Goal: Transaction & Acquisition: Purchase product/service

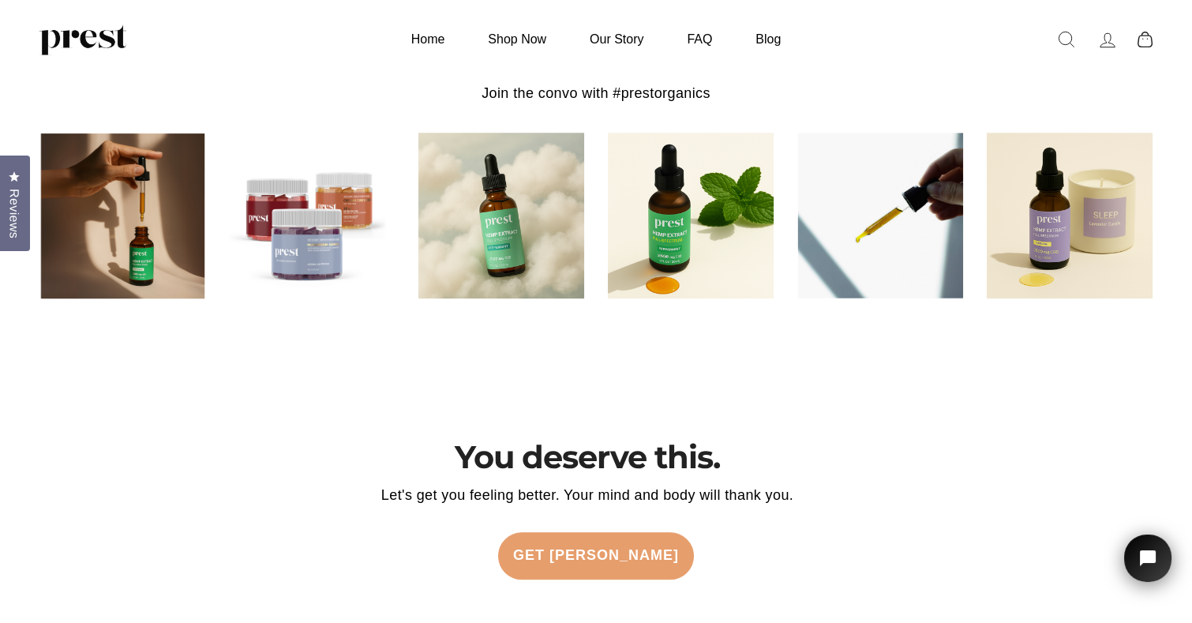
scroll to position [3395, 0]
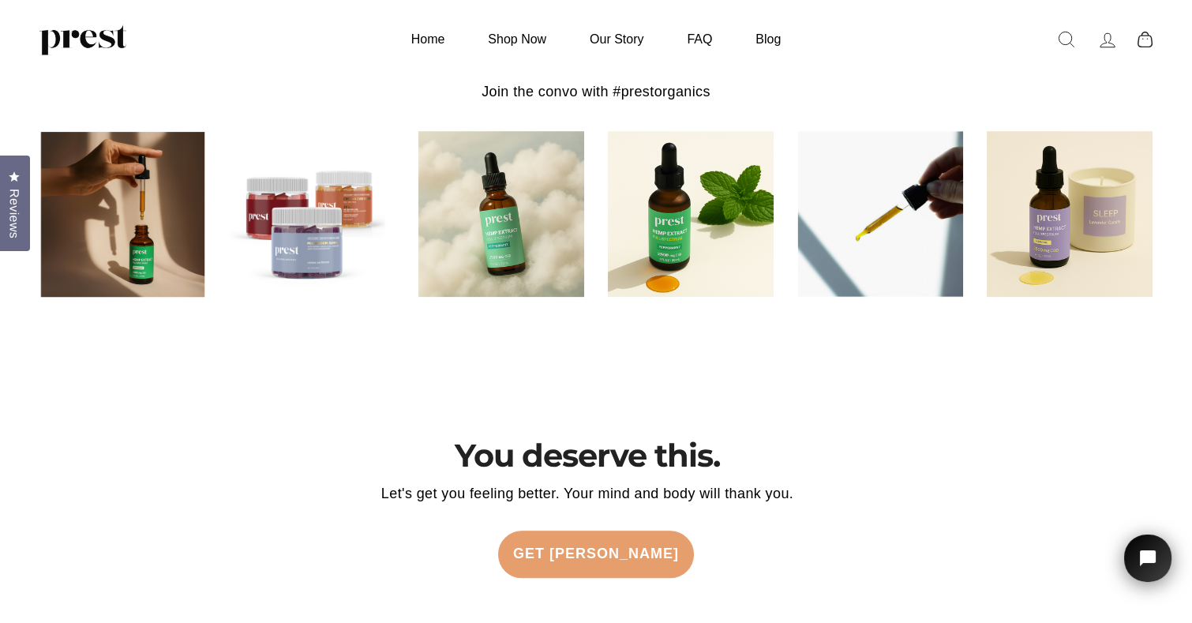
click at [1059, 260] on img at bounding box center [1070, 214] width 166 height 166
click at [1037, 227] on img at bounding box center [1070, 214] width 166 height 166
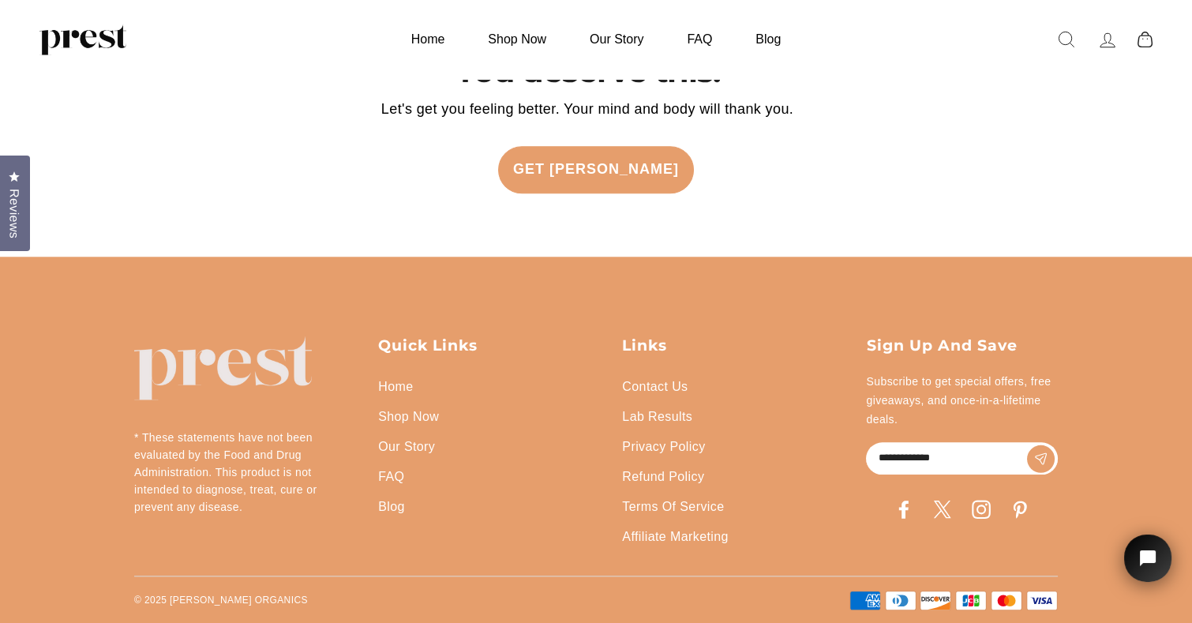
scroll to position [3789, 0]
click at [410, 432] on link "Shop Now" at bounding box center [408, 417] width 61 height 30
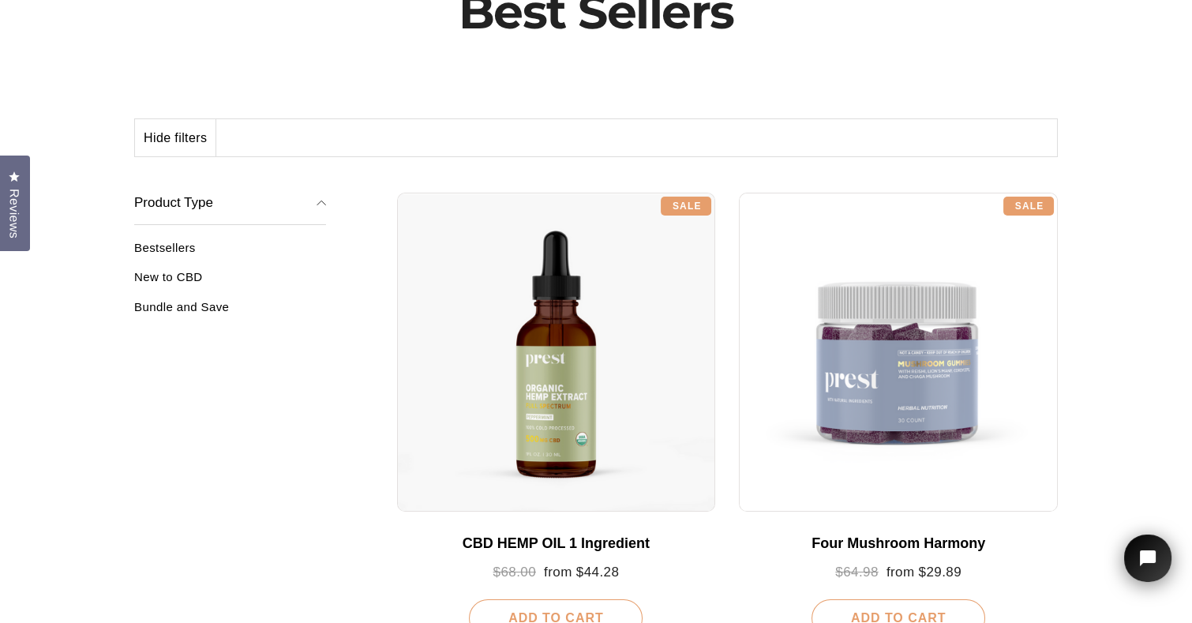
scroll to position [158, 0]
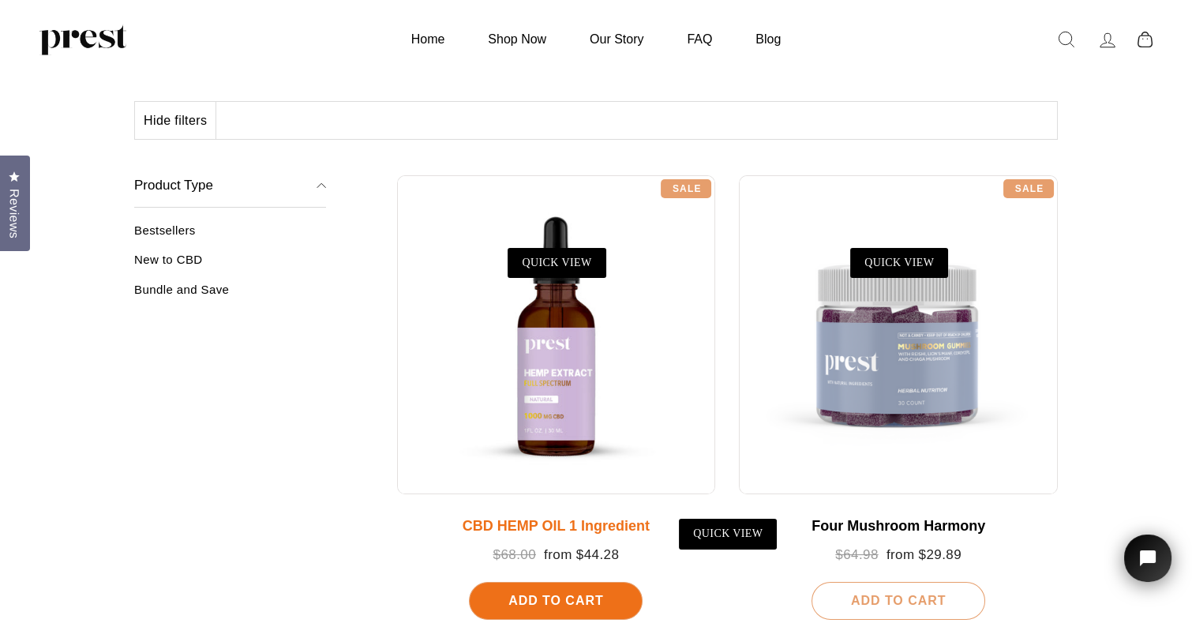
click at [557, 357] on div at bounding box center [556, 334] width 319 height 319
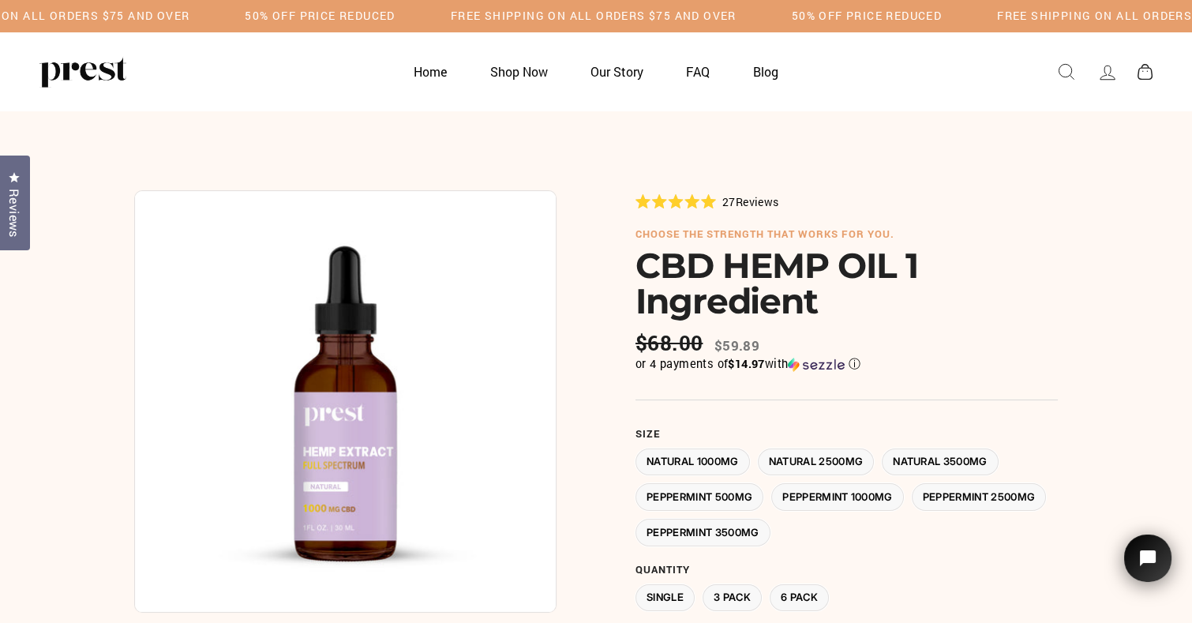
click at [761, 198] on span "Reviews" at bounding box center [757, 201] width 43 height 15
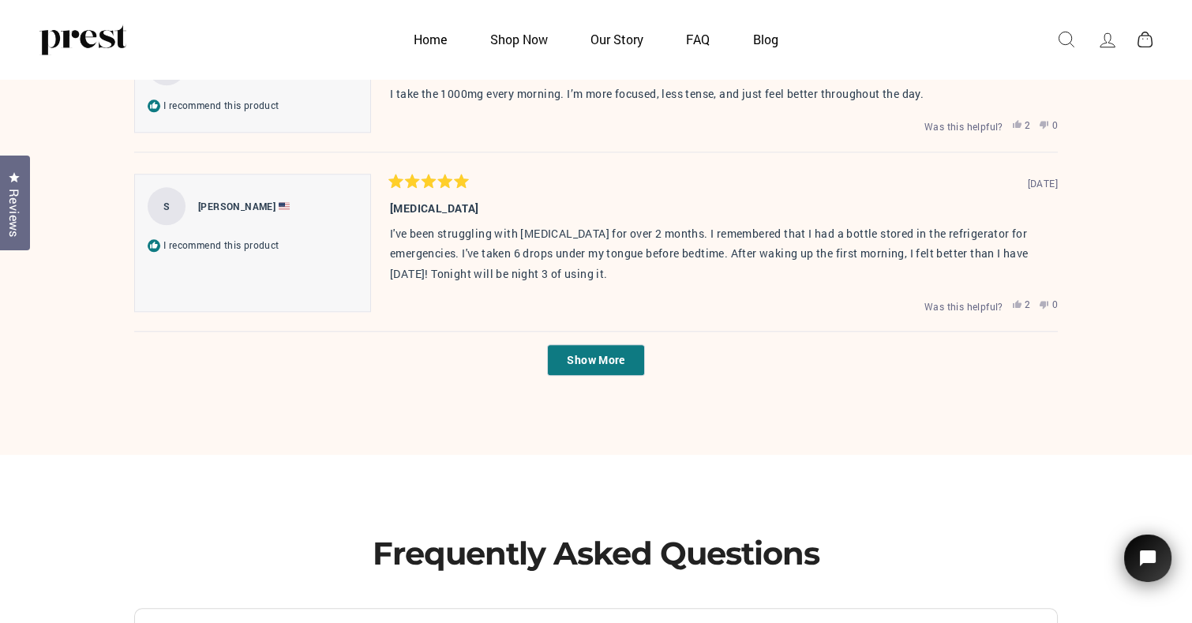
scroll to position [4046, 0]
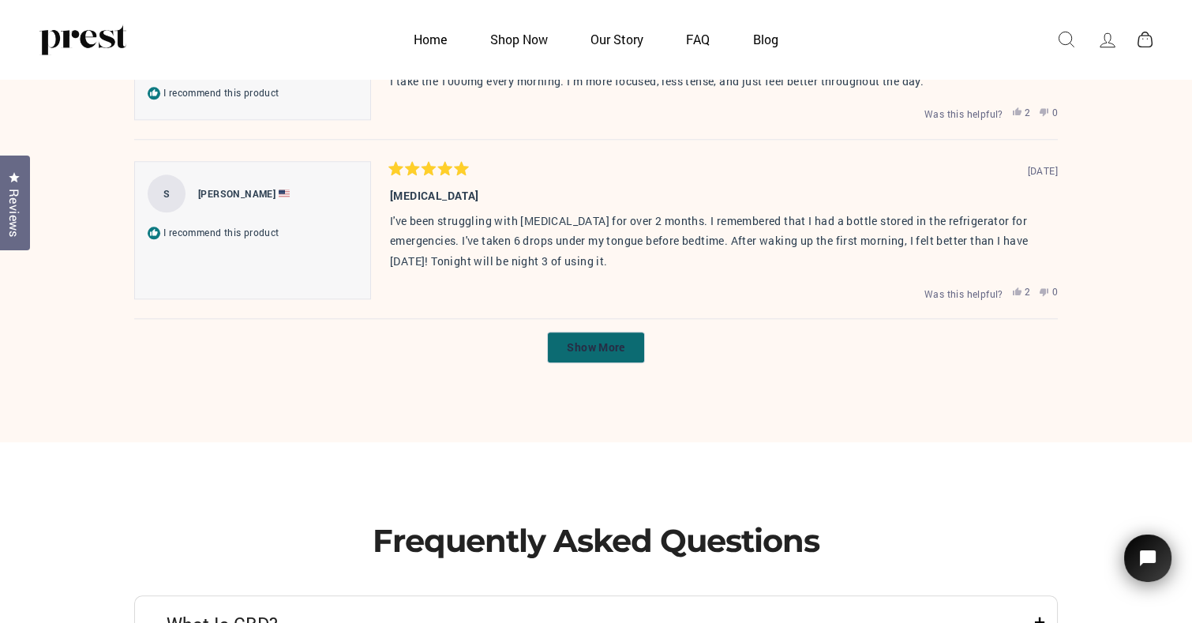
click at [598, 351] on span "Show More" at bounding box center [596, 346] width 58 height 15
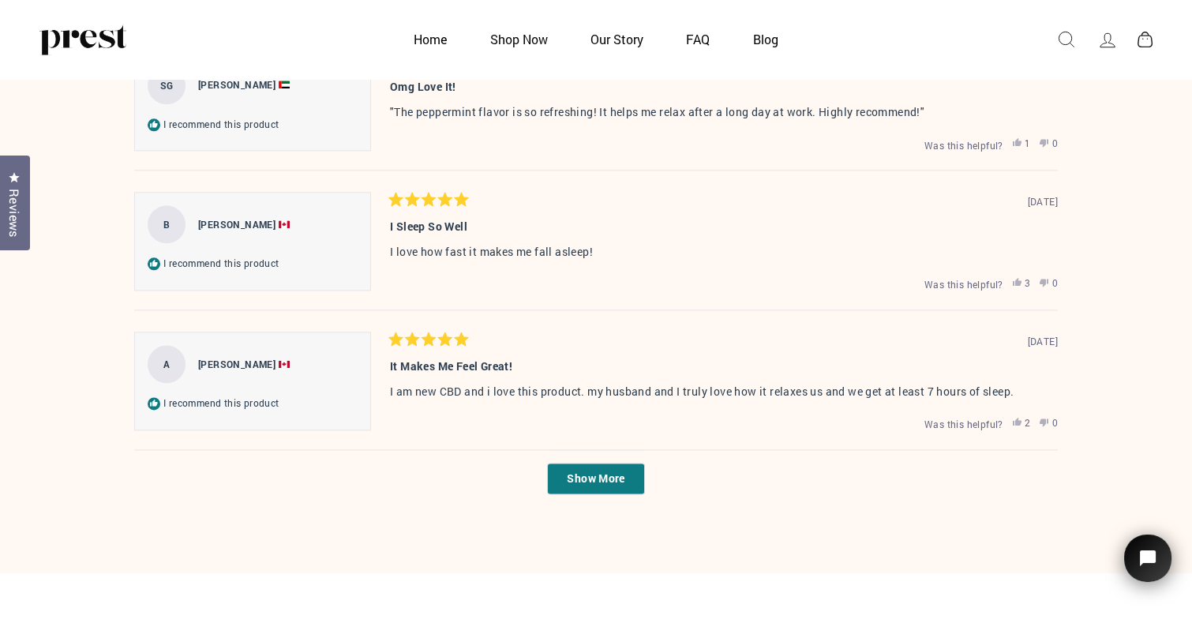
scroll to position [4677, 0]
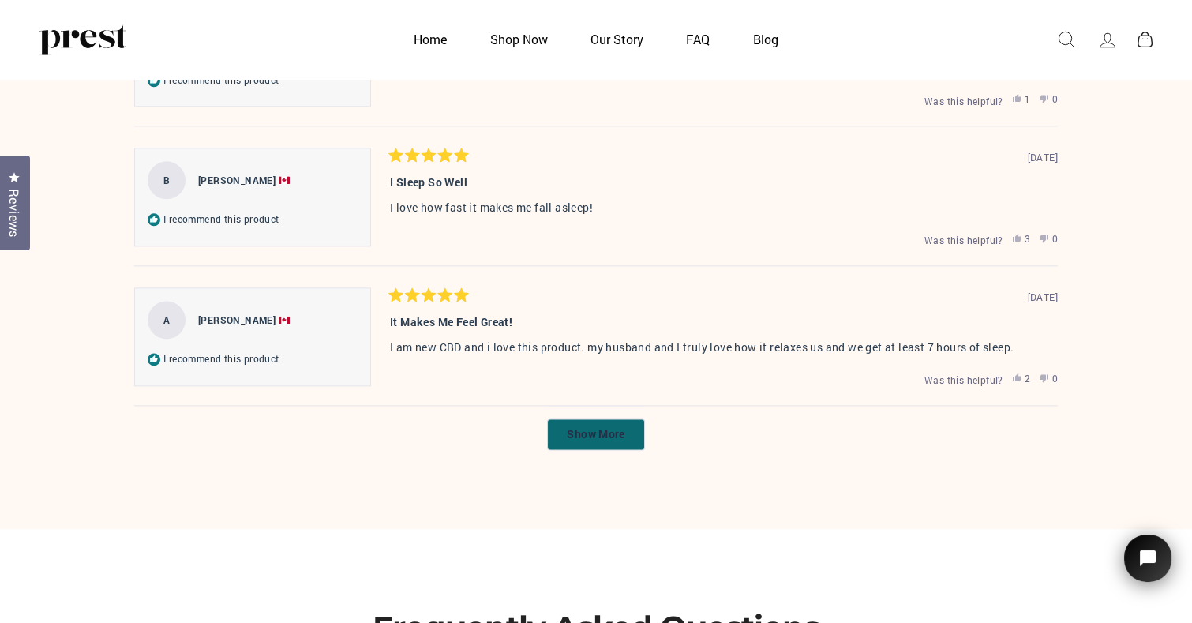
click at [581, 436] on span "Show More" at bounding box center [596, 433] width 58 height 15
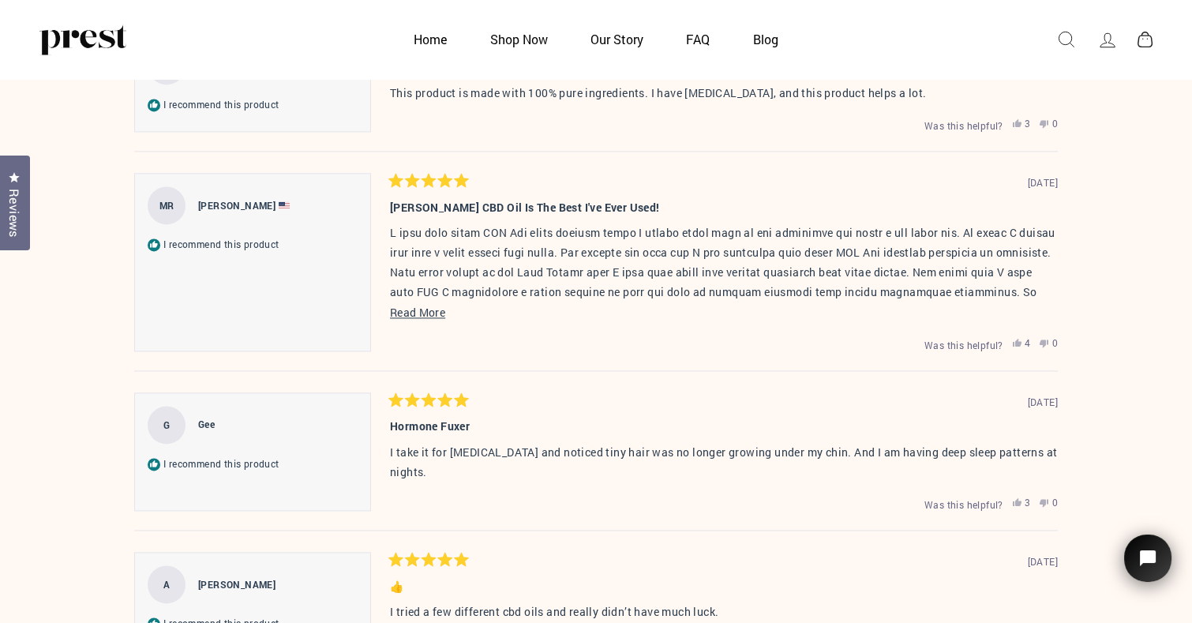
scroll to position [5072, 0]
click at [402, 310] on span "Read More" at bounding box center [417, 311] width 55 height 15
